Goal: Information Seeking & Learning: Check status

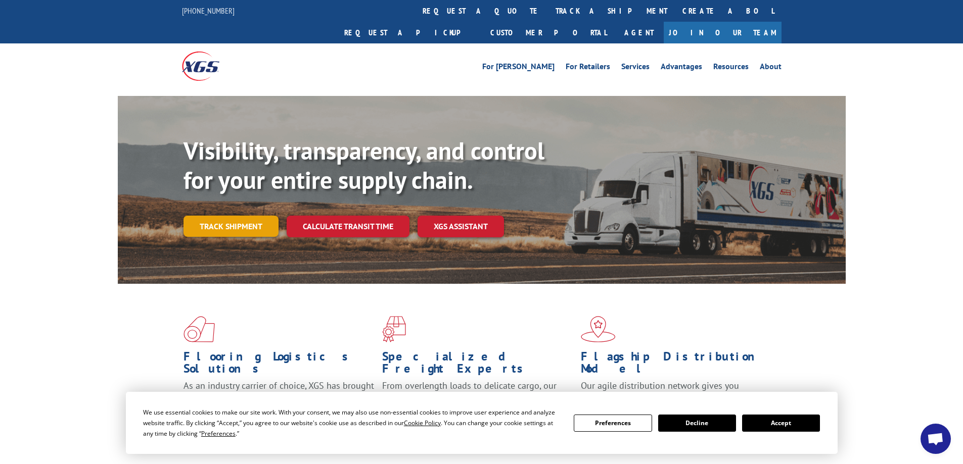
click at [259, 216] on link "Track shipment" at bounding box center [230, 226] width 95 height 21
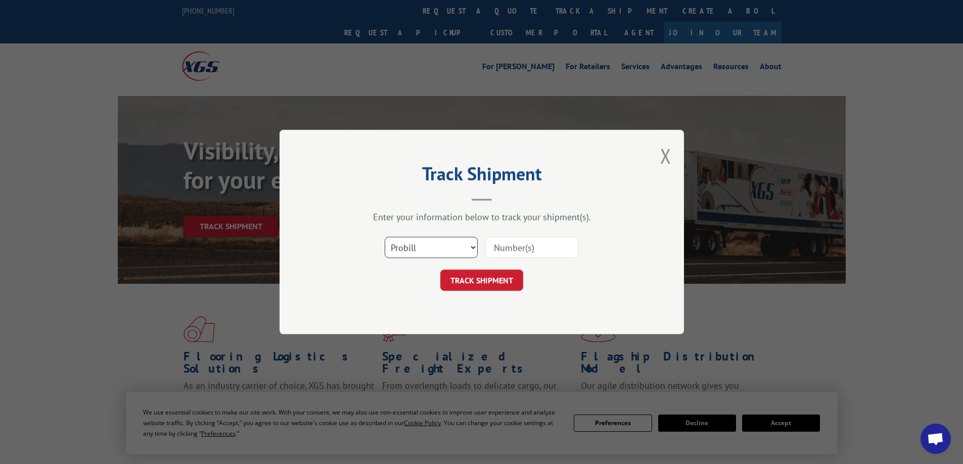
click at [465, 247] on select "Select category... Probill BOL PO" at bounding box center [431, 247] width 93 height 21
select select "bol"
click at [385, 237] on select "Select category... Probill BOL PO" at bounding box center [431, 247] width 93 height 21
click at [512, 257] on input at bounding box center [531, 247] width 93 height 21
paste input "7072688"
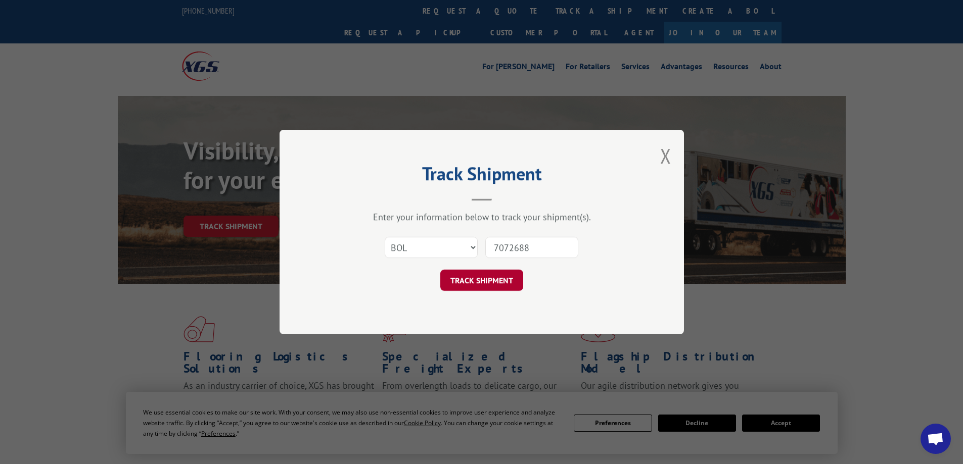
type input "7072688"
click at [495, 277] on button "TRACK SHIPMENT" at bounding box center [481, 280] width 83 height 21
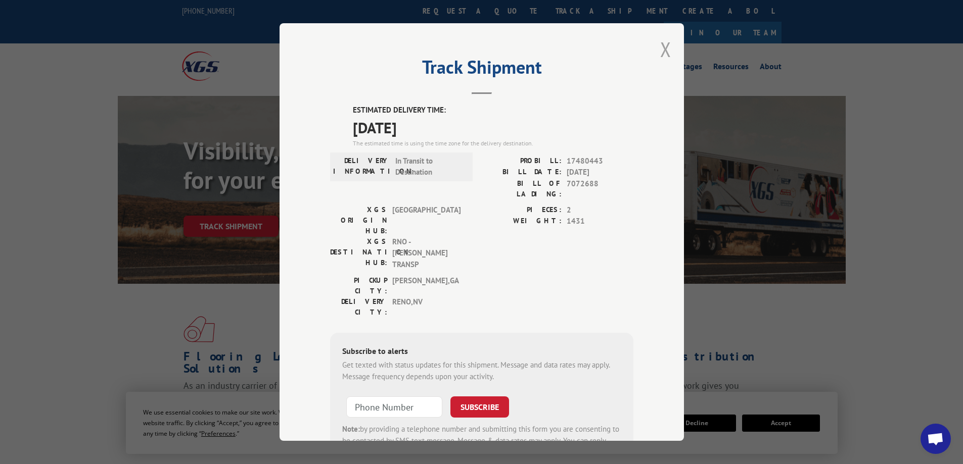
click at [662, 44] on button "Close modal" at bounding box center [665, 49] width 11 height 27
